Goal: Navigation & Orientation: Find specific page/section

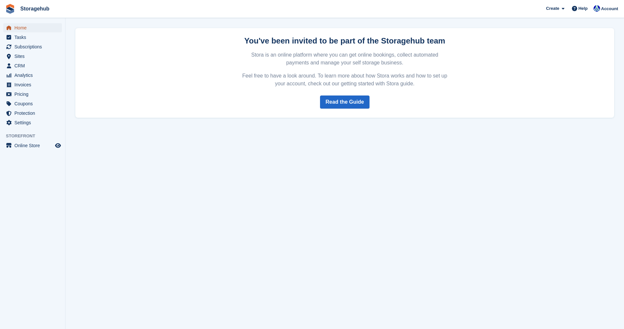
click at [22, 27] on span "Home" at bounding box center [33, 27] width 39 height 9
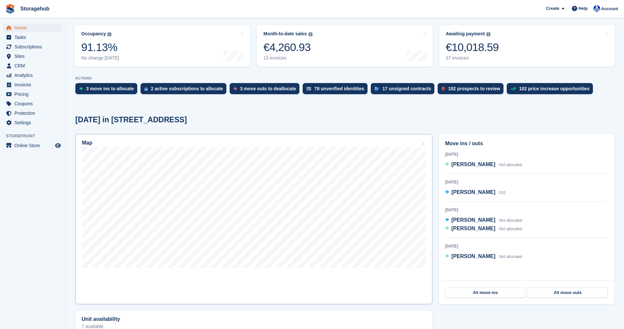
scroll to position [98, 0]
